Goal: Task Accomplishment & Management: Complete application form

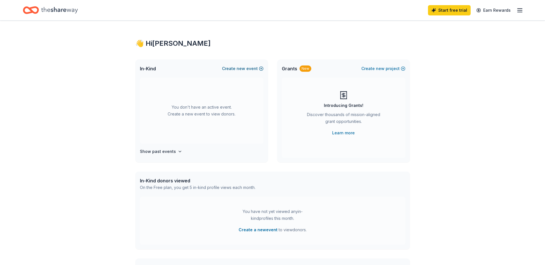
click at [243, 68] on span "new" at bounding box center [241, 68] width 9 height 7
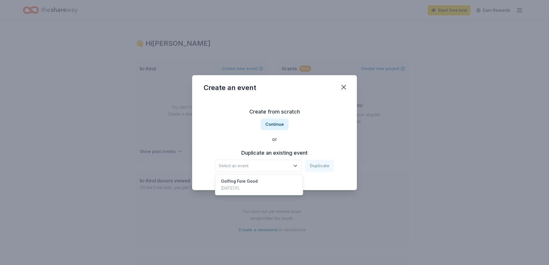
click at [266, 164] on span "Select an event" at bounding box center [255, 166] width 72 height 7
click at [257, 179] on div "Golfing Fore Good [DATE] · [GEOGRAPHIC_DATA]" at bounding box center [259, 185] width 85 height 18
click at [320, 167] on button "Duplicate" at bounding box center [320, 166] width 29 height 12
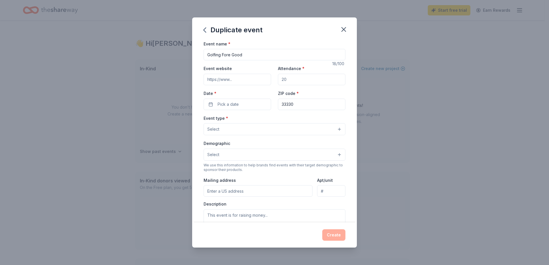
click at [244, 84] on input "Event website" at bounding box center [238, 79] width 68 height 11
click at [284, 80] on input "Attendance *" at bounding box center [312, 79] width 68 height 11
type input "125"
click at [253, 104] on button "Pick a date" at bounding box center [238, 104] width 68 height 11
click at [268, 120] on button "Go to next month" at bounding box center [267, 120] width 8 height 8
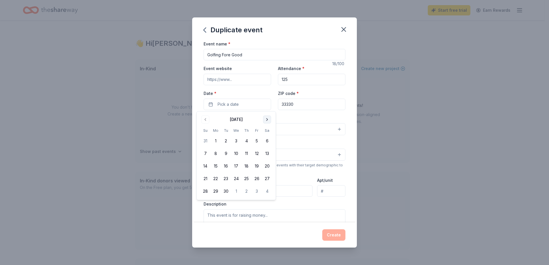
click at [268, 121] on button "Go to next month" at bounding box center [267, 120] width 8 height 8
click at [267, 154] on button "8" at bounding box center [267, 154] width 10 height 10
click at [244, 83] on input "Event website" at bounding box center [238, 79] width 68 height 11
paste input "[URL][DOMAIN_NAME]"
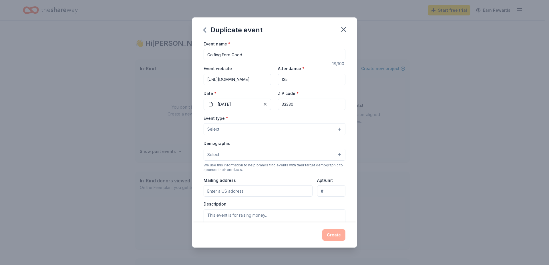
scroll to position [0, 24]
type input "[URL][DOMAIN_NAME]"
click at [246, 128] on button "Select" at bounding box center [275, 129] width 142 height 12
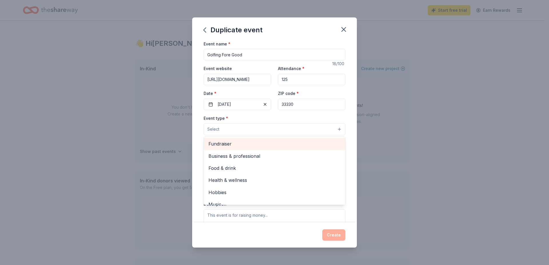
click at [258, 145] on span "Fundraiser" at bounding box center [275, 143] width 132 height 7
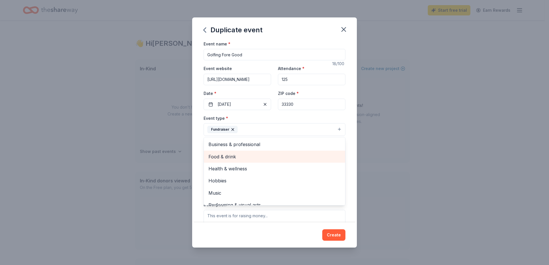
scroll to position [7, 0]
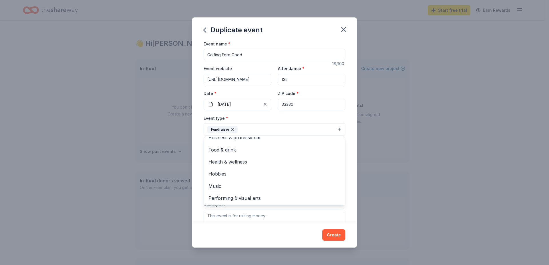
click at [331, 121] on div "Event type * Fundraiser Business & professional Food & drink Health & wellness …" at bounding box center [275, 125] width 142 height 21
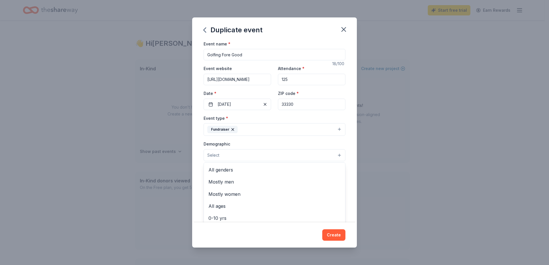
click at [234, 156] on button "Select" at bounding box center [275, 155] width 142 height 12
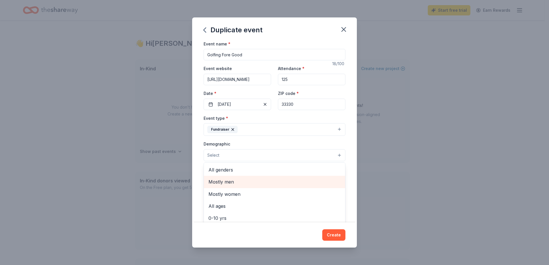
click at [219, 184] on span "Mostly men" at bounding box center [275, 181] width 132 height 7
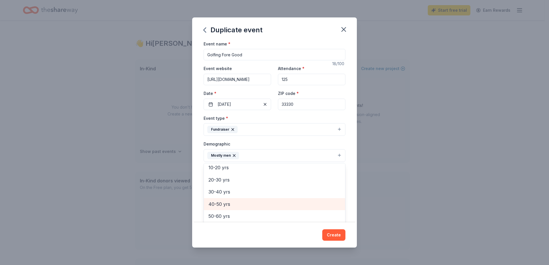
scroll to position [23, 0]
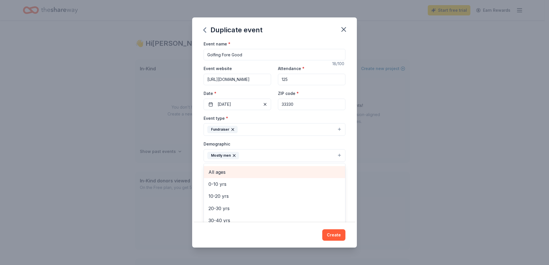
click at [224, 177] on div "All ages" at bounding box center [274, 172] width 141 height 12
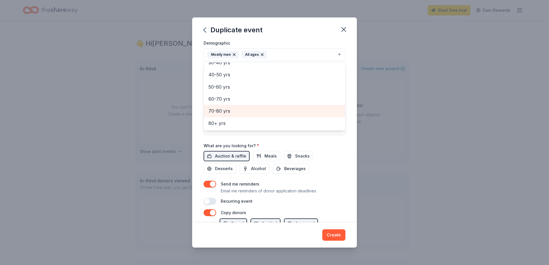
scroll to position [143, 0]
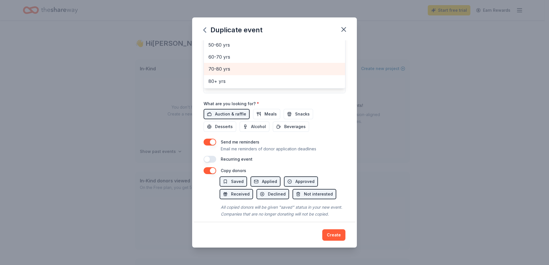
click at [331, 113] on div "Event name * Golfing Fore Good 18 /100 Event website [URL][DOMAIN_NAME] Attenda…" at bounding box center [275, 30] width 142 height 266
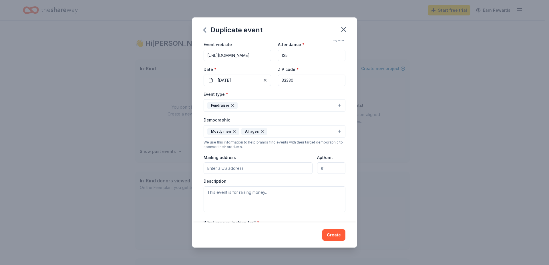
click at [238, 169] on input "Mailing address" at bounding box center [258, 168] width 109 height 11
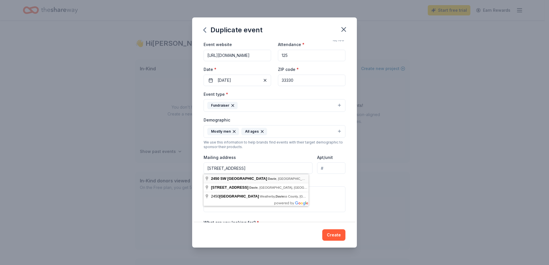
type input "[STREET_ADDRESS]"
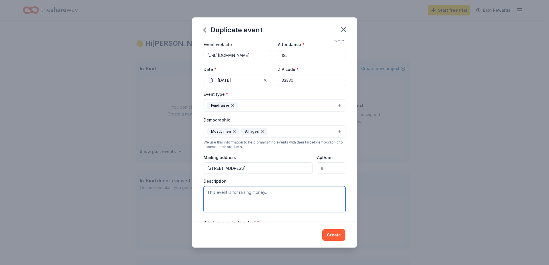
click at [261, 195] on textarea at bounding box center [275, 200] width 142 height 26
click at [268, 195] on textarea at bounding box center [275, 200] width 142 height 26
paste textarea "Since its founding [DATE], SI [PERSON_NAME] has awarded over $300,000 to women,…"
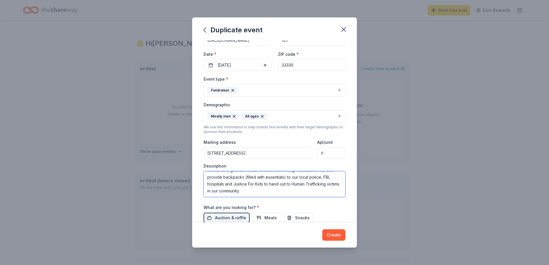
scroll to position [110, 0]
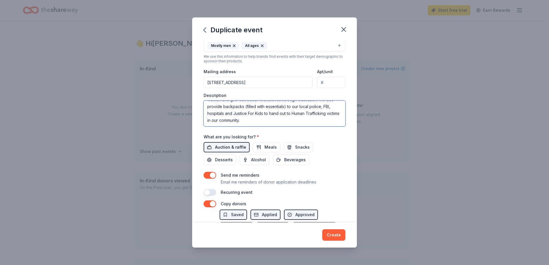
type textarea "Since its founding [DATE], SI [PERSON_NAME] has awarded over $300,000 to women,…"
click at [231, 146] on span "Auction & raffle" at bounding box center [230, 147] width 31 height 7
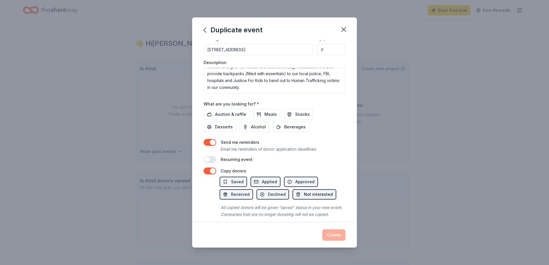
scroll to position [155, 0]
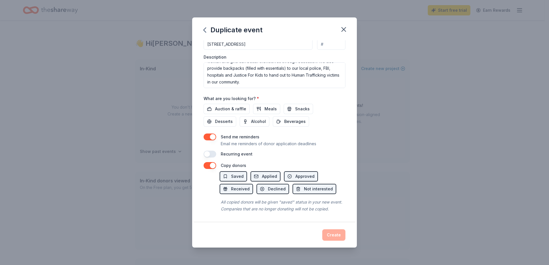
click at [213, 151] on button "button" at bounding box center [210, 154] width 13 height 7
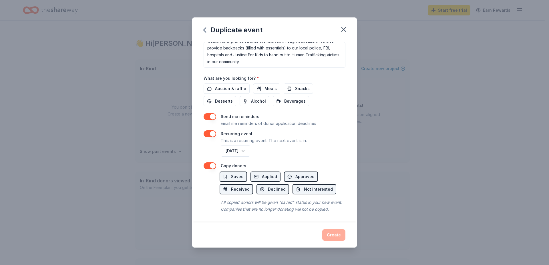
scroll to position [176, 0]
click at [328, 234] on div "Create" at bounding box center [275, 235] width 142 height 11
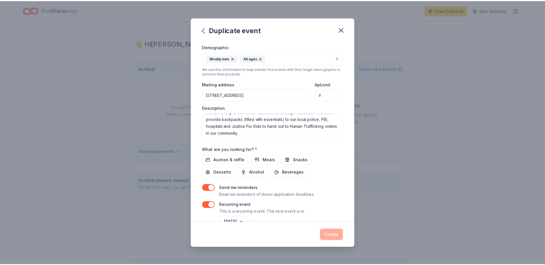
scroll to position [90, 0]
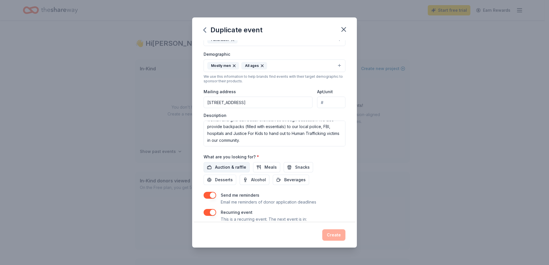
click at [232, 167] on span "Auction & raffle" at bounding box center [230, 167] width 31 height 7
click at [329, 235] on button "Create" at bounding box center [334, 235] width 23 height 11
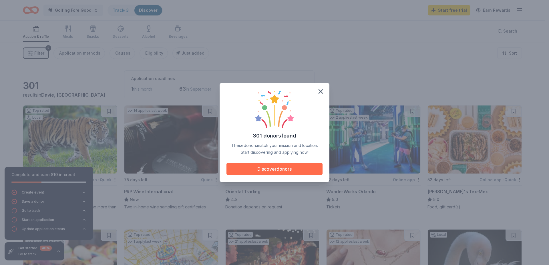
click at [248, 166] on button "Discover donors" at bounding box center [275, 169] width 96 height 13
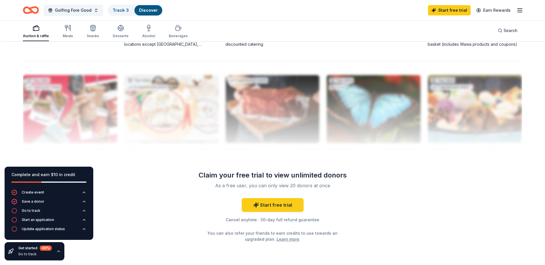
scroll to position [544, 0]
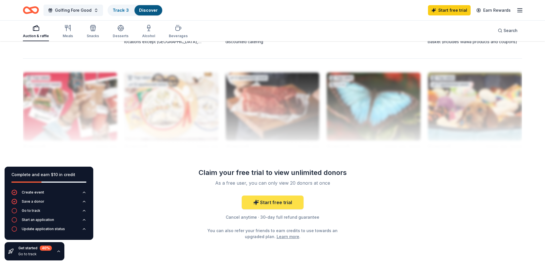
click at [264, 202] on link "Start free trial" at bounding box center [273, 203] width 62 height 14
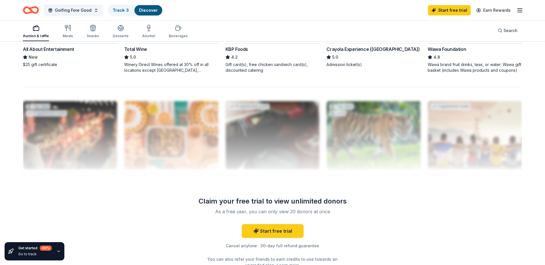
scroll to position [544, 0]
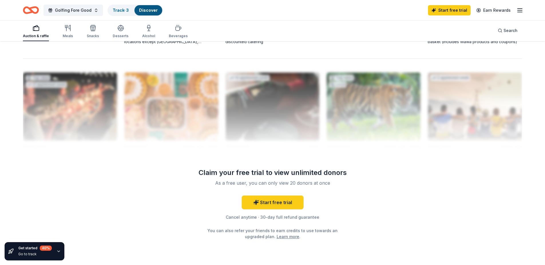
click at [286, 183] on div "As a free user, you can only view 20 donors at once" at bounding box center [272, 183] width 151 height 7
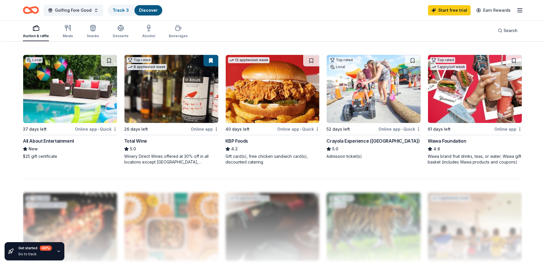
scroll to position [395, 0]
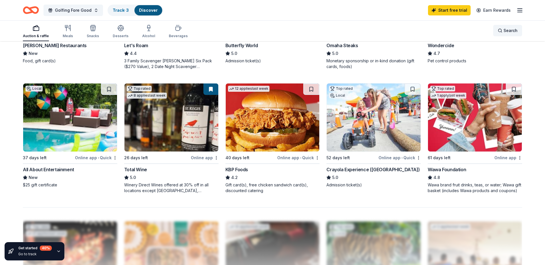
click at [509, 32] on span "Search" at bounding box center [511, 30] width 14 height 7
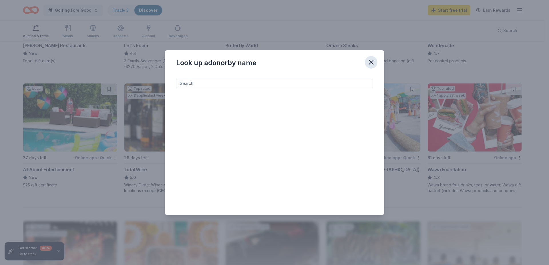
click at [370, 62] on icon "button" at bounding box center [371, 62] width 8 height 8
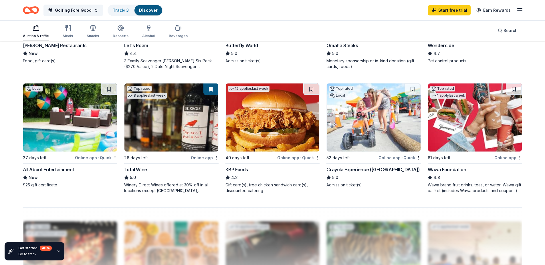
click at [233, 170] on div "KBP Foods" at bounding box center [237, 169] width 23 height 7
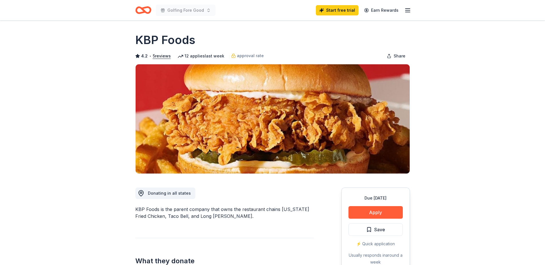
drag, startPoint x: 136, startPoint y: 38, endPoint x: 178, endPoint y: 39, distance: 41.5
click at [178, 39] on h1 "KBP Foods" at bounding box center [165, 40] width 60 height 16
drag, startPoint x: 152, startPoint y: 46, endPoint x: 162, endPoint y: 96, distance: 51.4
click at [178, 52] on div "KBP Foods 4.2 • 5 reviews 12 applies last week approval rate Share" at bounding box center [272, 103] width 275 height 142
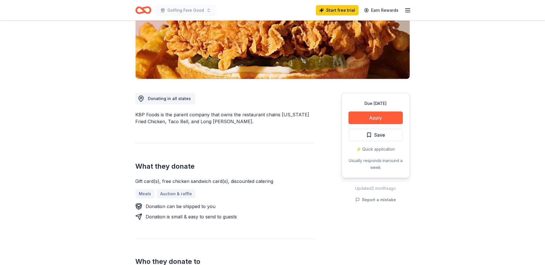
scroll to position [114, 0]
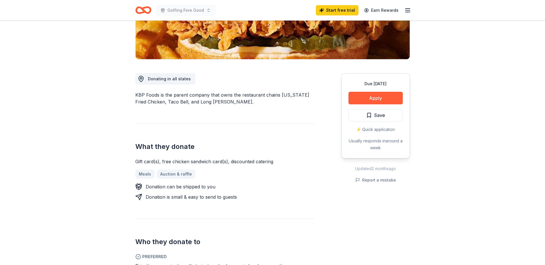
drag, startPoint x: 136, startPoint y: 96, endPoint x: 135, endPoint y: 93, distance: 3.3
click at [152, 96] on div "KBP Foods is the parent company that owns the restaurant chains Kentucky Fried …" at bounding box center [224, 99] width 179 height 14
drag, startPoint x: 134, startPoint y: 94, endPoint x: 156, endPoint y: 96, distance: 21.8
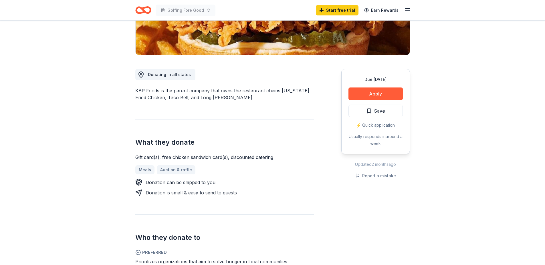
scroll to position [0, 0]
